Goal: Information Seeking & Learning: Learn about a topic

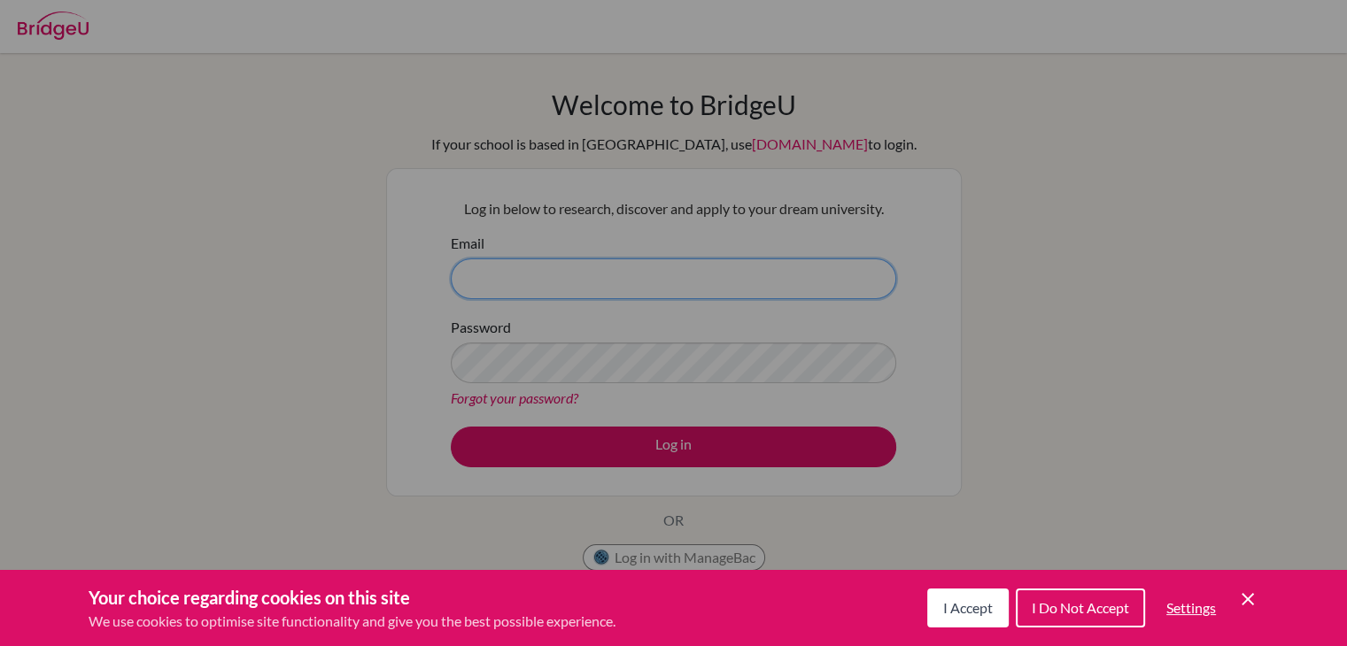
type input "kavita.sharma@misindia.org"
click at [677, 453] on div "Cookie Preferences" at bounding box center [673, 323] width 1347 height 646
click at [669, 447] on div "Cookie Preferences" at bounding box center [673, 323] width 1347 height 646
click at [1249, 592] on icon "Cookie Control Close Icon" at bounding box center [1247, 599] width 21 height 21
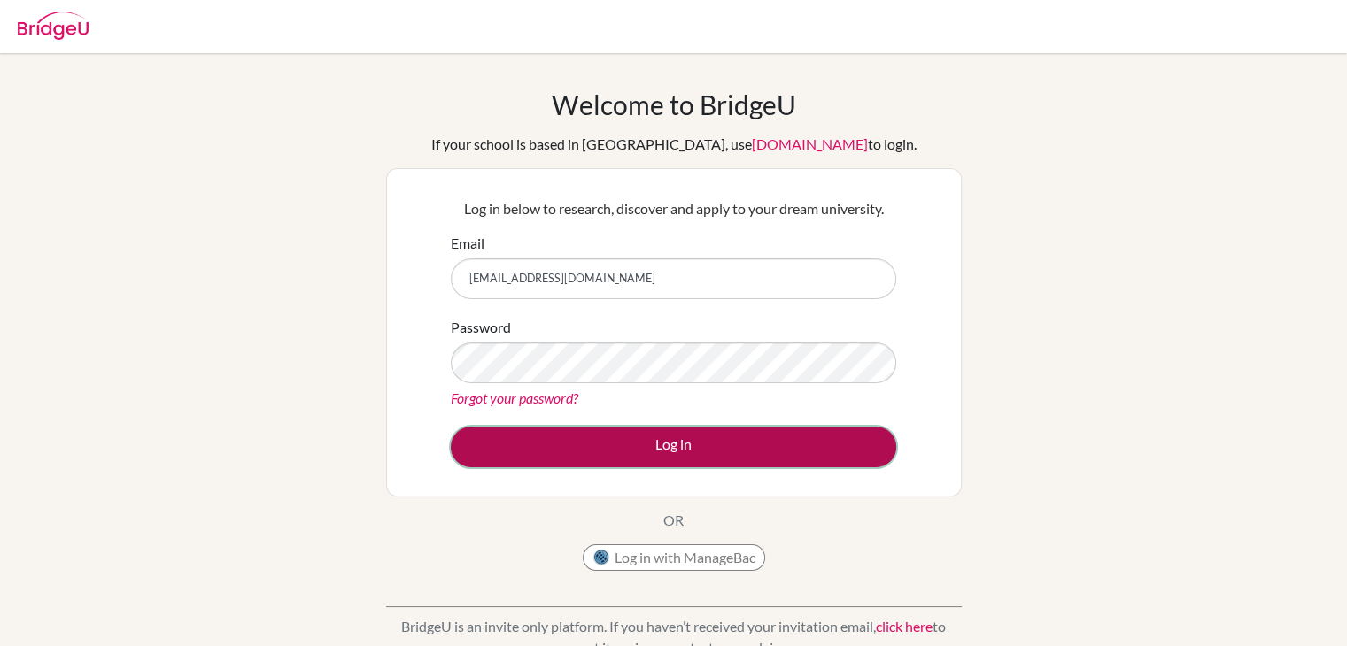
click at [716, 430] on button "Log in" at bounding box center [673, 447] width 445 height 41
click at [685, 442] on button "Log in" at bounding box center [673, 447] width 445 height 41
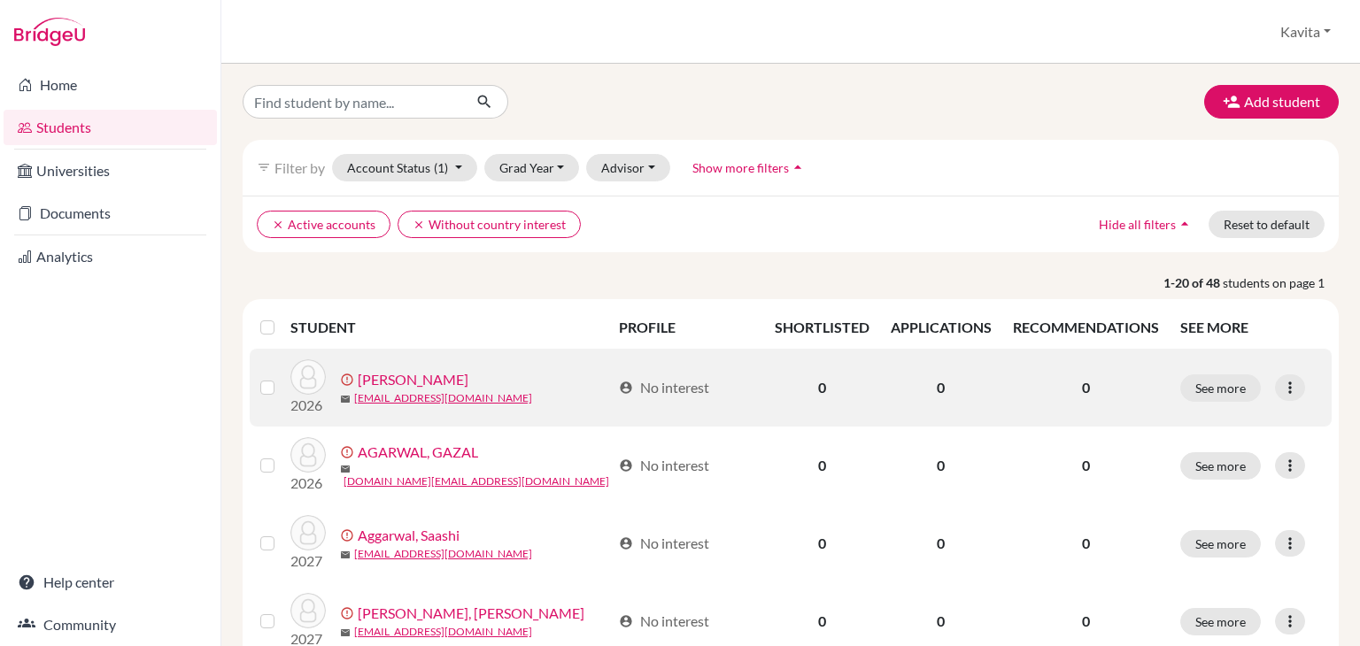
click at [383, 380] on link "[PERSON_NAME]" at bounding box center [413, 379] width 111 height 21
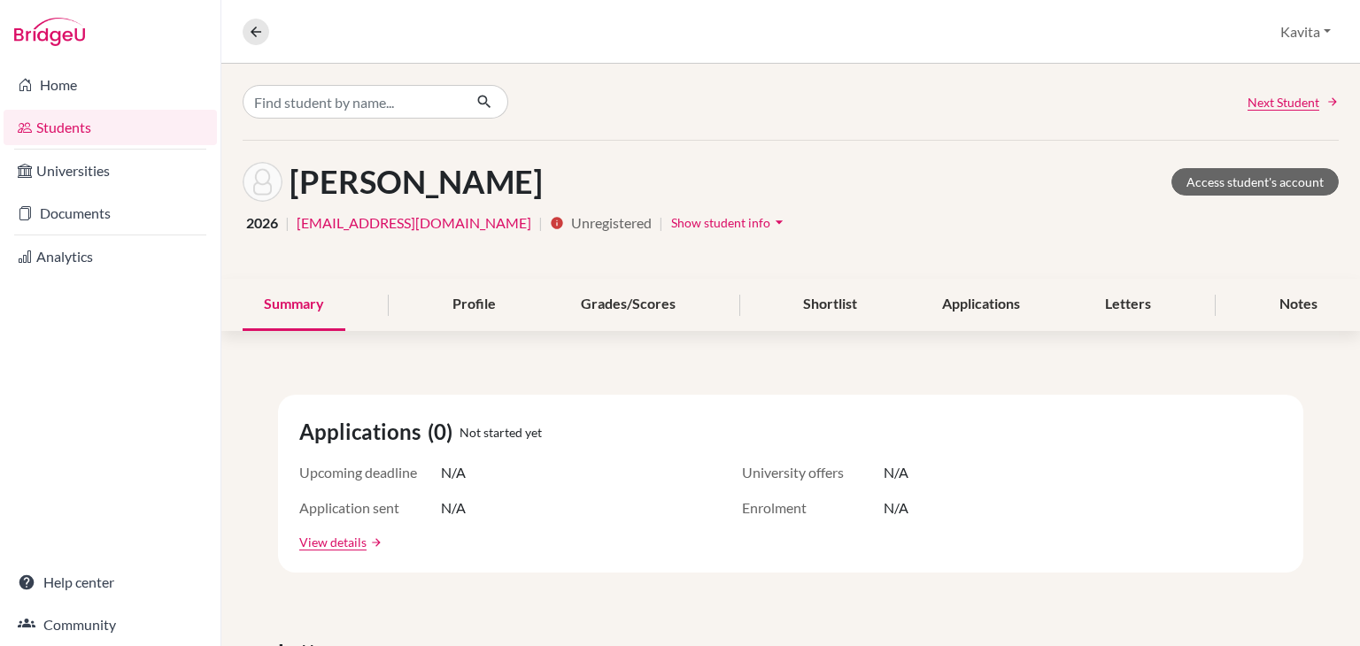
click at [571, 227] on span "Unregistered" at bounding box center [611, 223] width 81 height 21
click at [671, 221] on span "Show student info" at bounding box center [720, 222] width 99 height 15
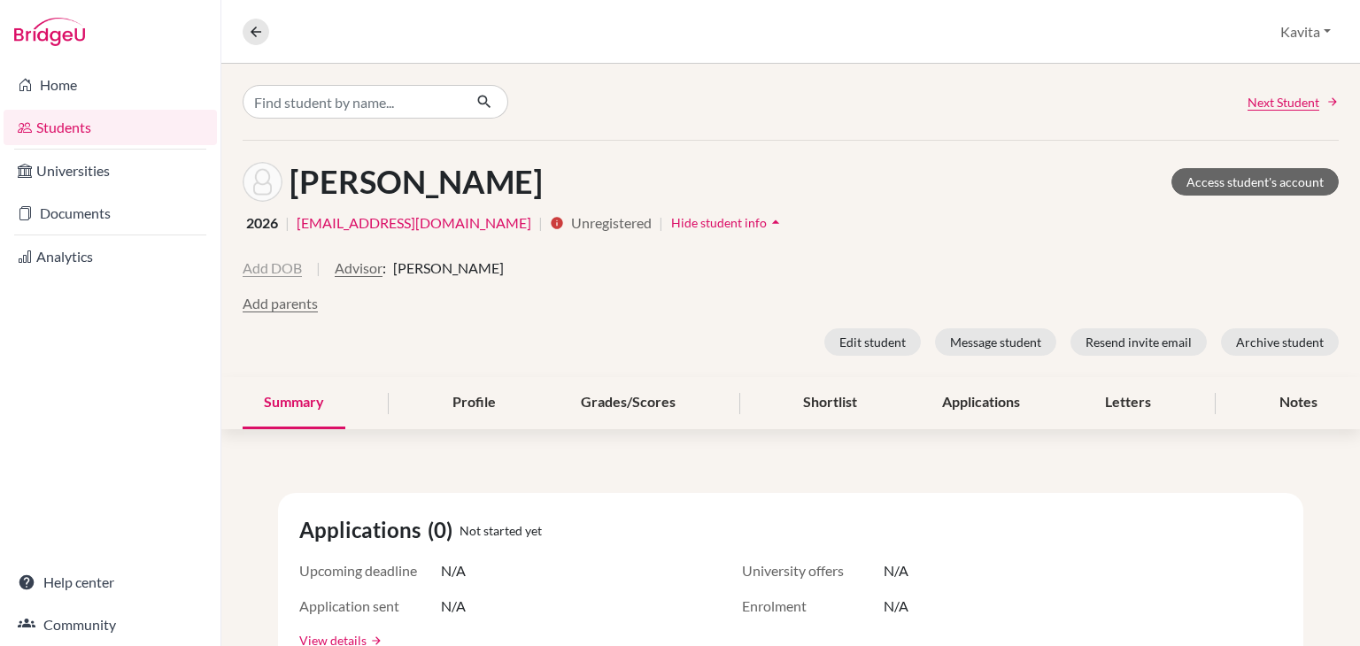
click at [281, 270] on button "Add DOB" at bounding box center [272, 268] width 59 height 21
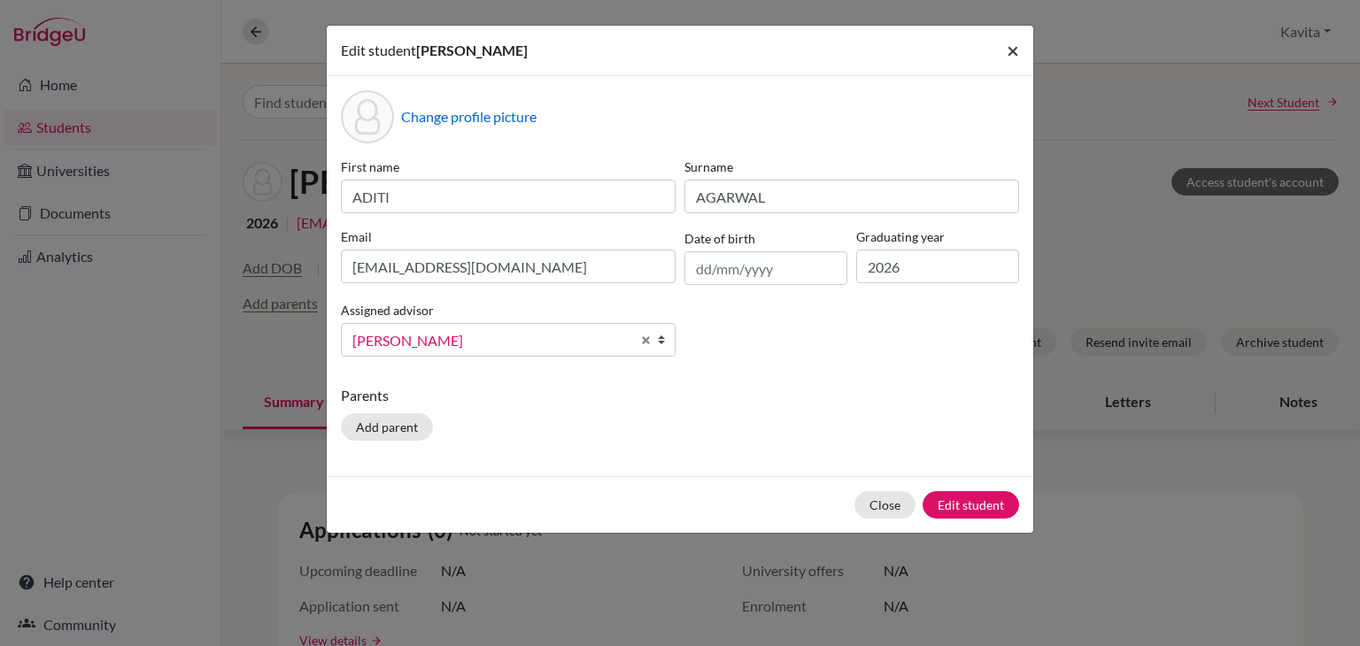
click at [1013, 50] on span "×" at bounding box center [1013, 50] width 12 height 26
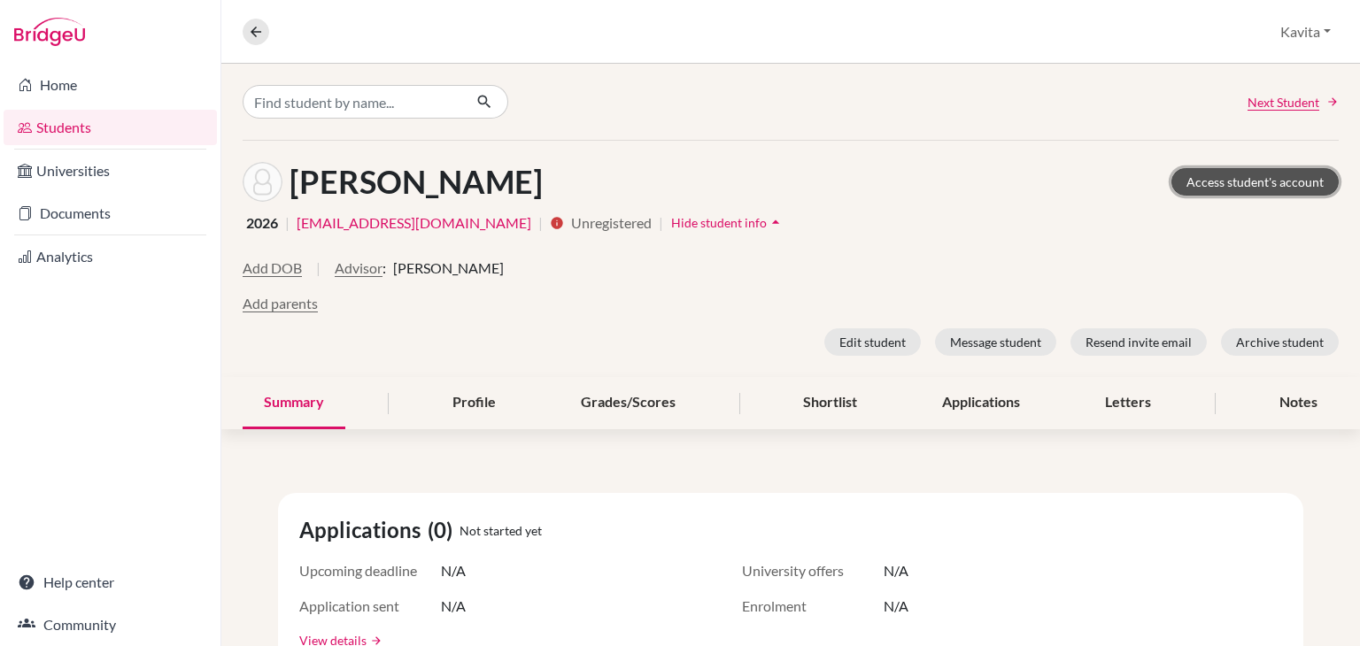
click at [1211, 179] on link "Access student's account" at bounding box center [1255, 181] width 167 height 27
